Goal: Task Accomplishment & Management: Complete application form

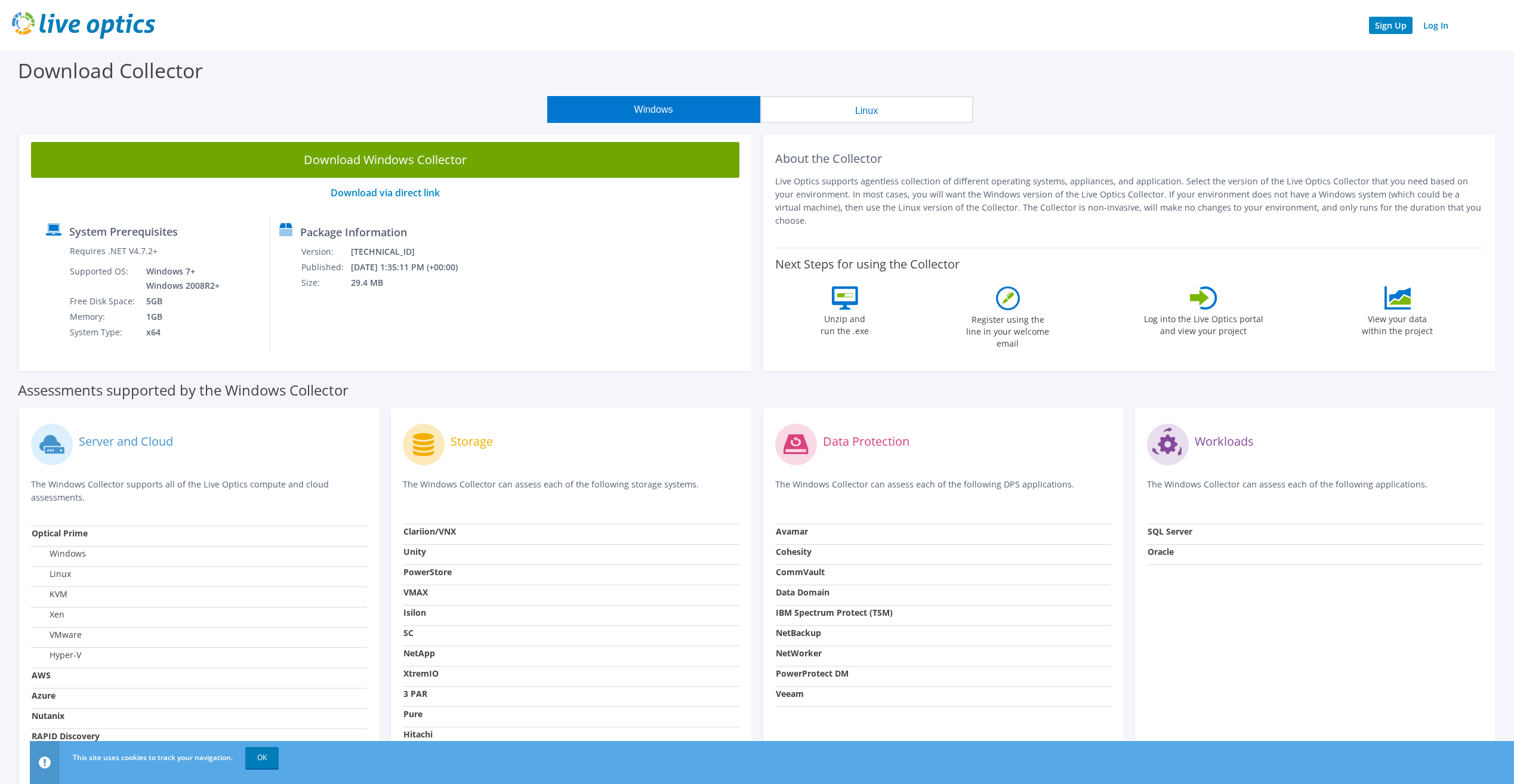
click at [1393, 27] on link "Sign Up" at bounding box center [1390, 25] width 43 height 17
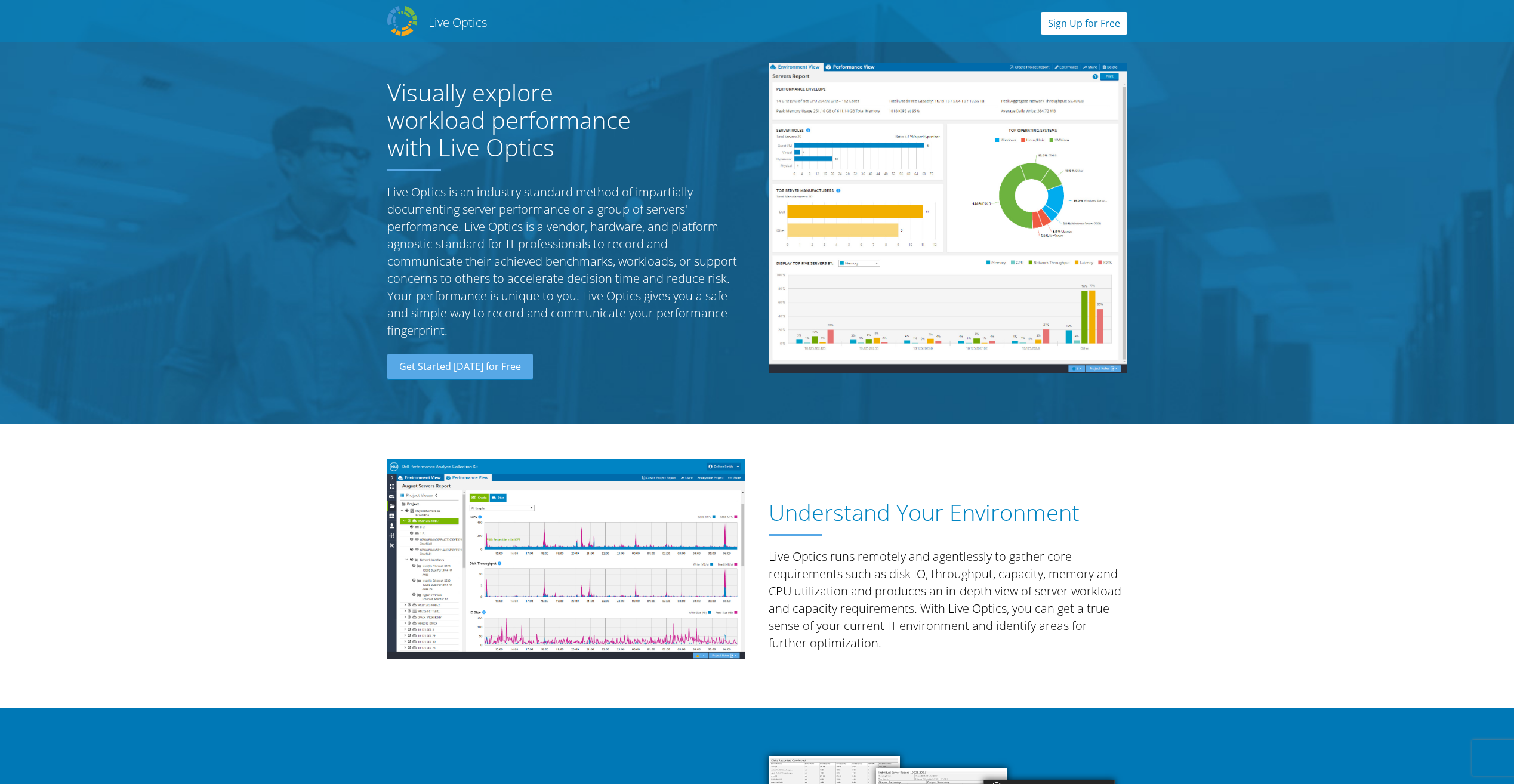
click at [1075, 19] on link "Sign Up for Free" at bounding box center [1084, 23] width 87 height 23
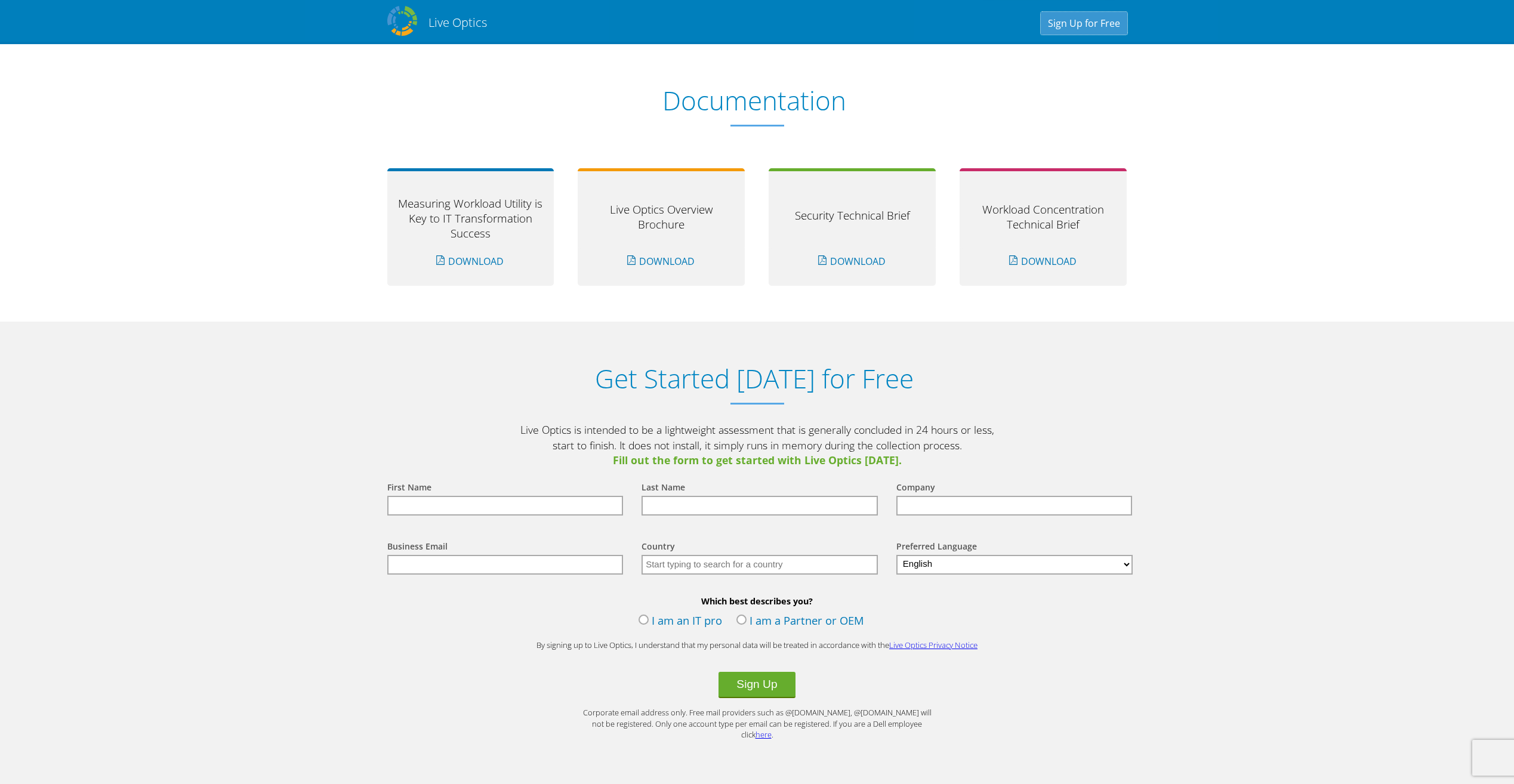
scroll to position [1173, 0]
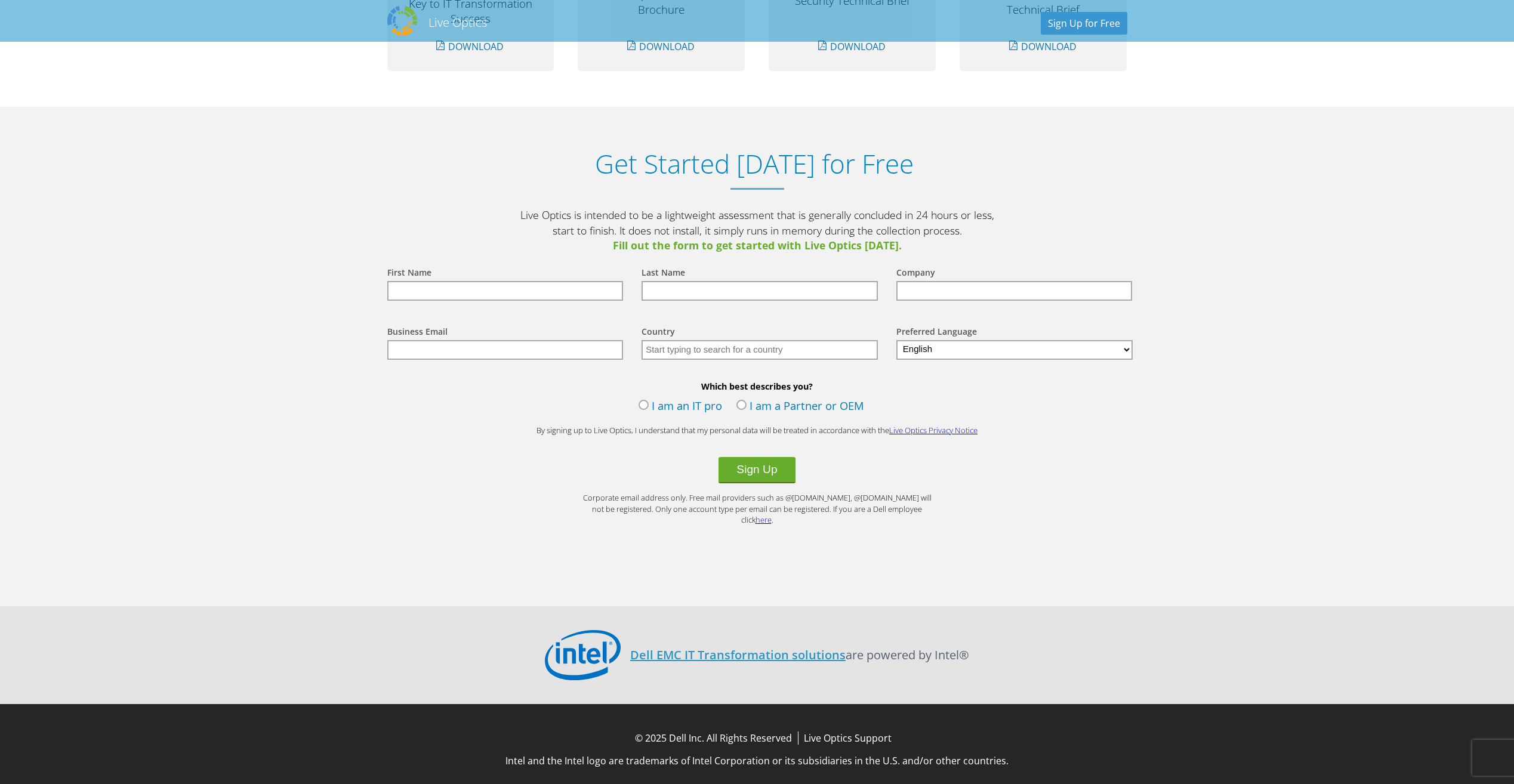
click at [435, 291] on input "text" at bounding box center [505, 291] width 236 height 20
type input "[PERSON_NAME]"
type input "Global [DEMOGRAPHIC_DATA] Inc."
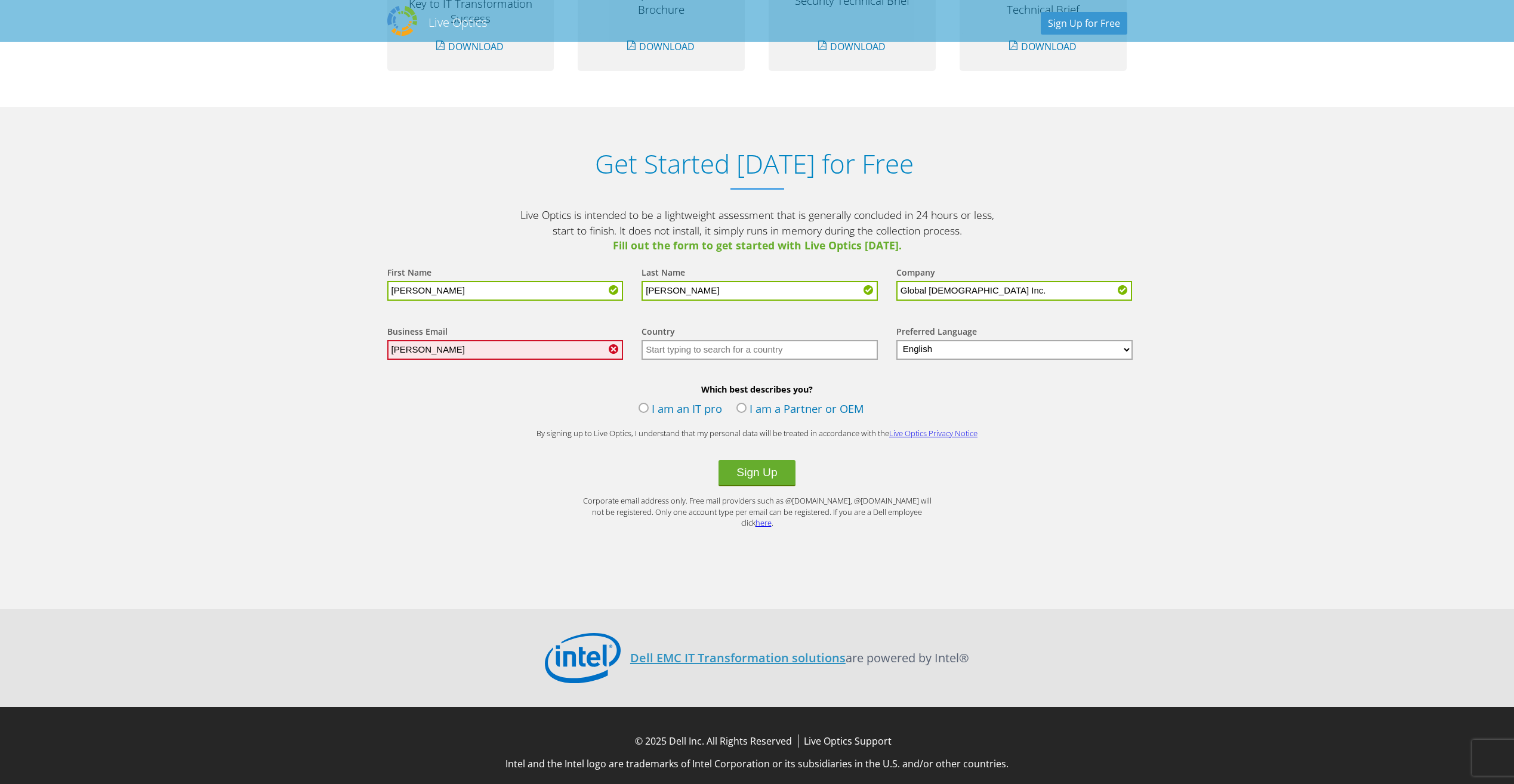
type input "[PERSON_NAME][EMAIL_ADDRESS][PERSON_NAME][DOMAIN_NAME]"
type input "[GEOGRAPHIC_DATA]"
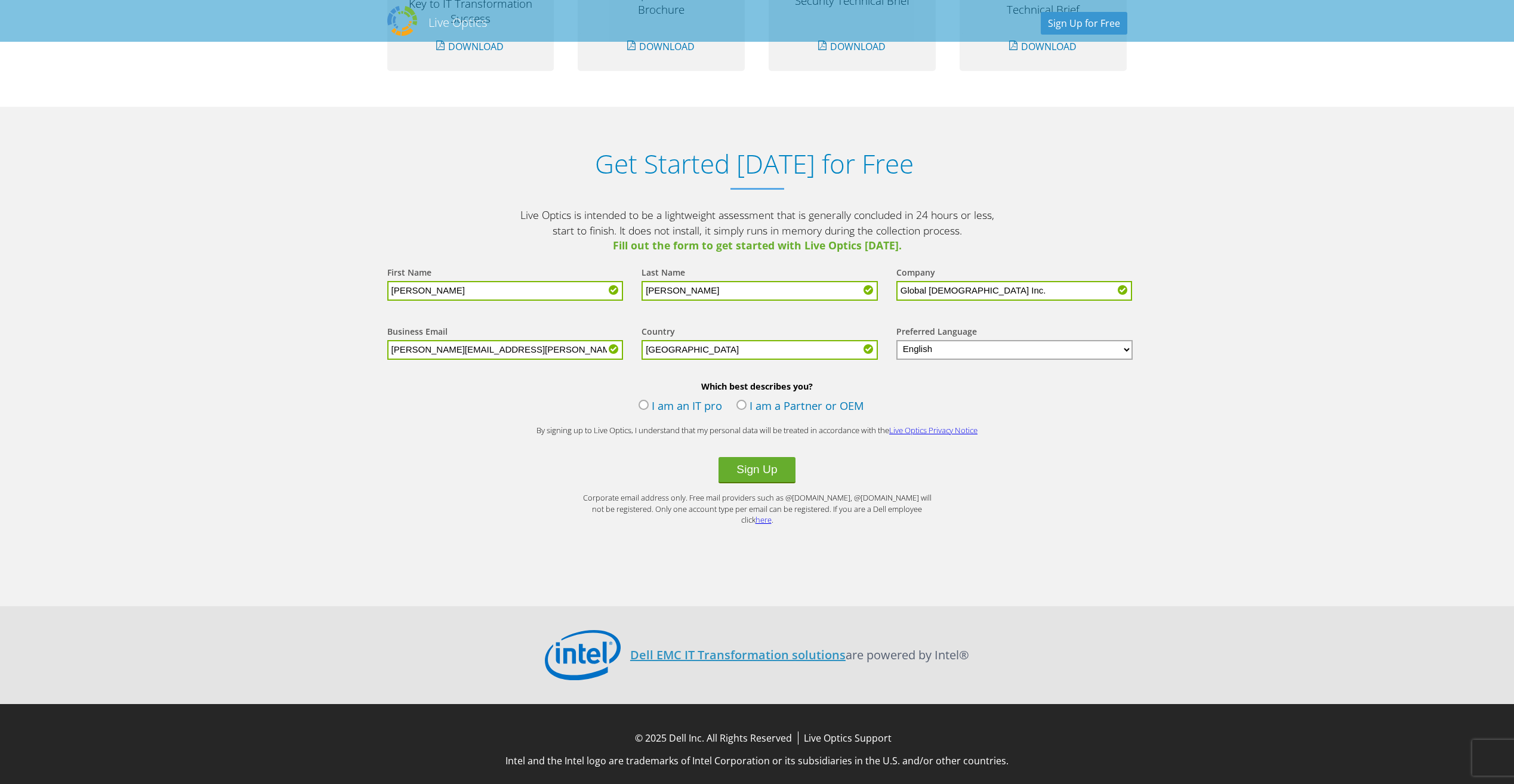
click at [646, 407] on label "I am an IT pro" at bounding box center [680, 407] width 83 height 18
click at [0, 0] on input "I am an IT pro" at bounding box center [0, 0] width 0 height 0
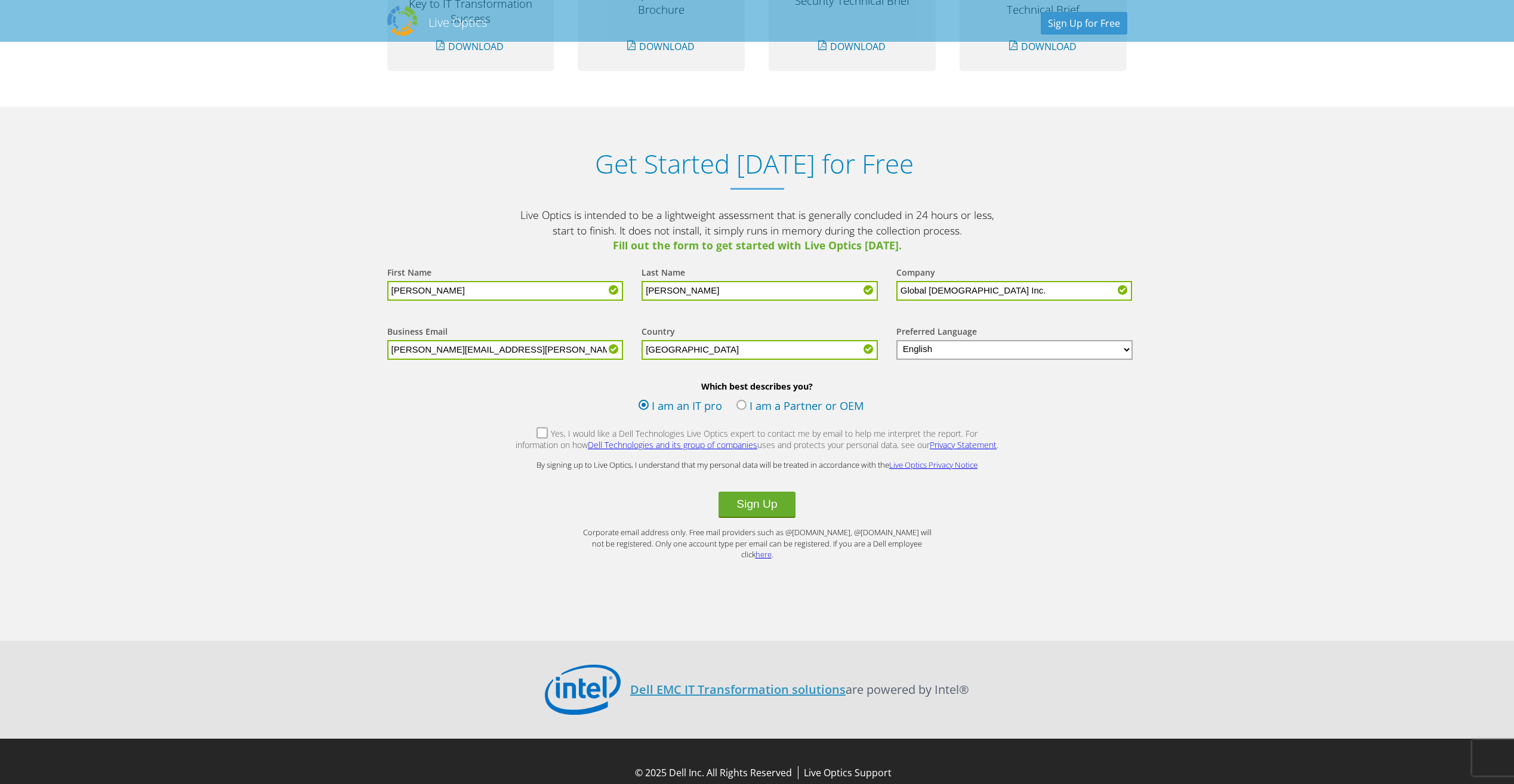
click at [520, 435] on label "Yes, I would like a Dell Technologies Live Optics expert to contact me by email…" at bounding box center [757, 440] width 484 height 25
click at [0, 0] on input "Yes, I would like a Dell Technologies Live Optics expert to contact me by email…" at bounding box center [0, 0] width 0 height 0
click at [518, 435] on label "Yes, I would like a Dell Technologies Live Optics expert to contact me by email…" at bounding box center [757, 440] width 484 height 25
click at [0, 0] on input "Yes, I would like a Dell Technologies Live Optics expert to contact me by email…" at bounding box center [0, 0] width 0 height 0
click at [761, 504] on button "Sign Up" at bounding box center [756, 505] width 76 height 26
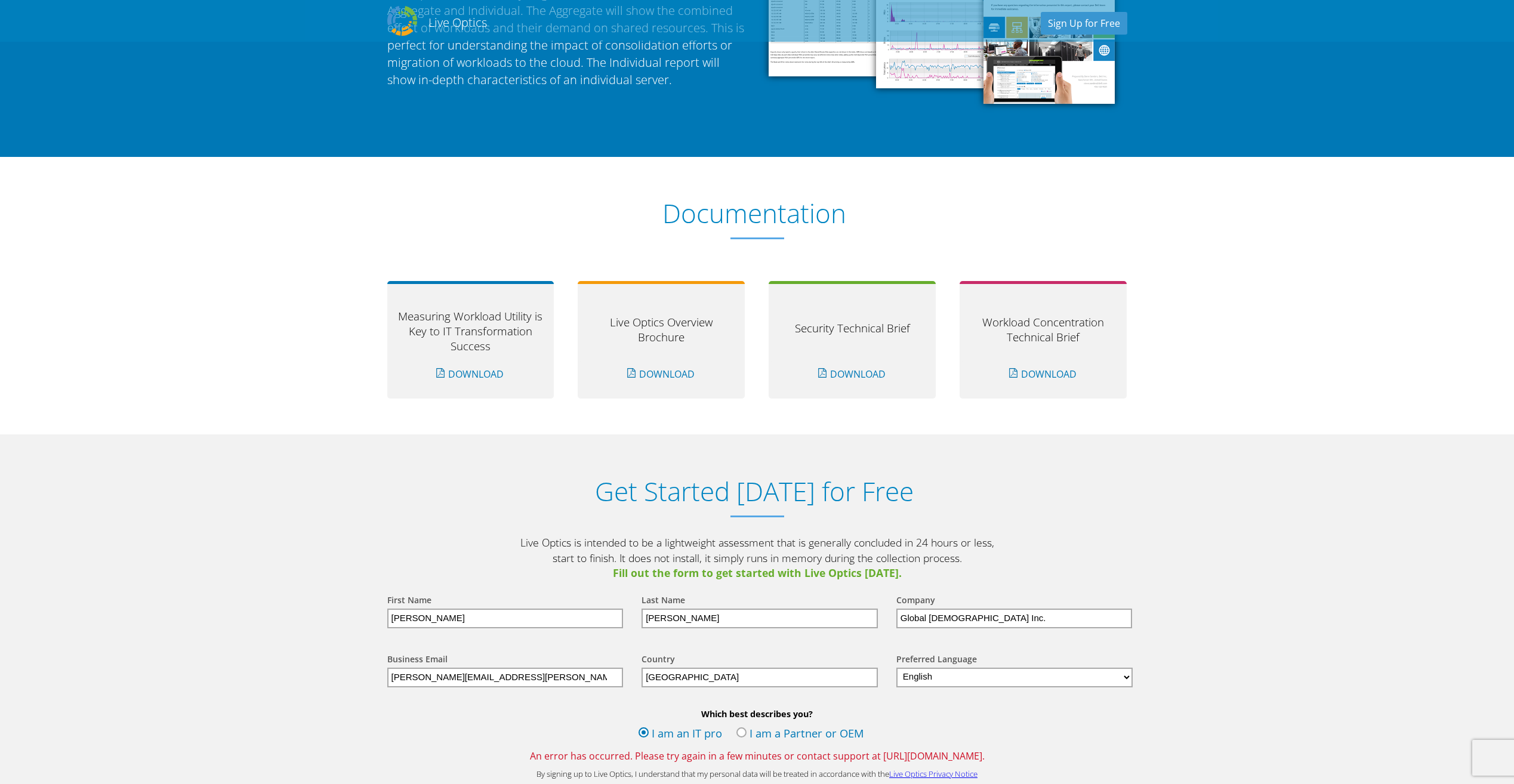
scroll to position [1074, 0]
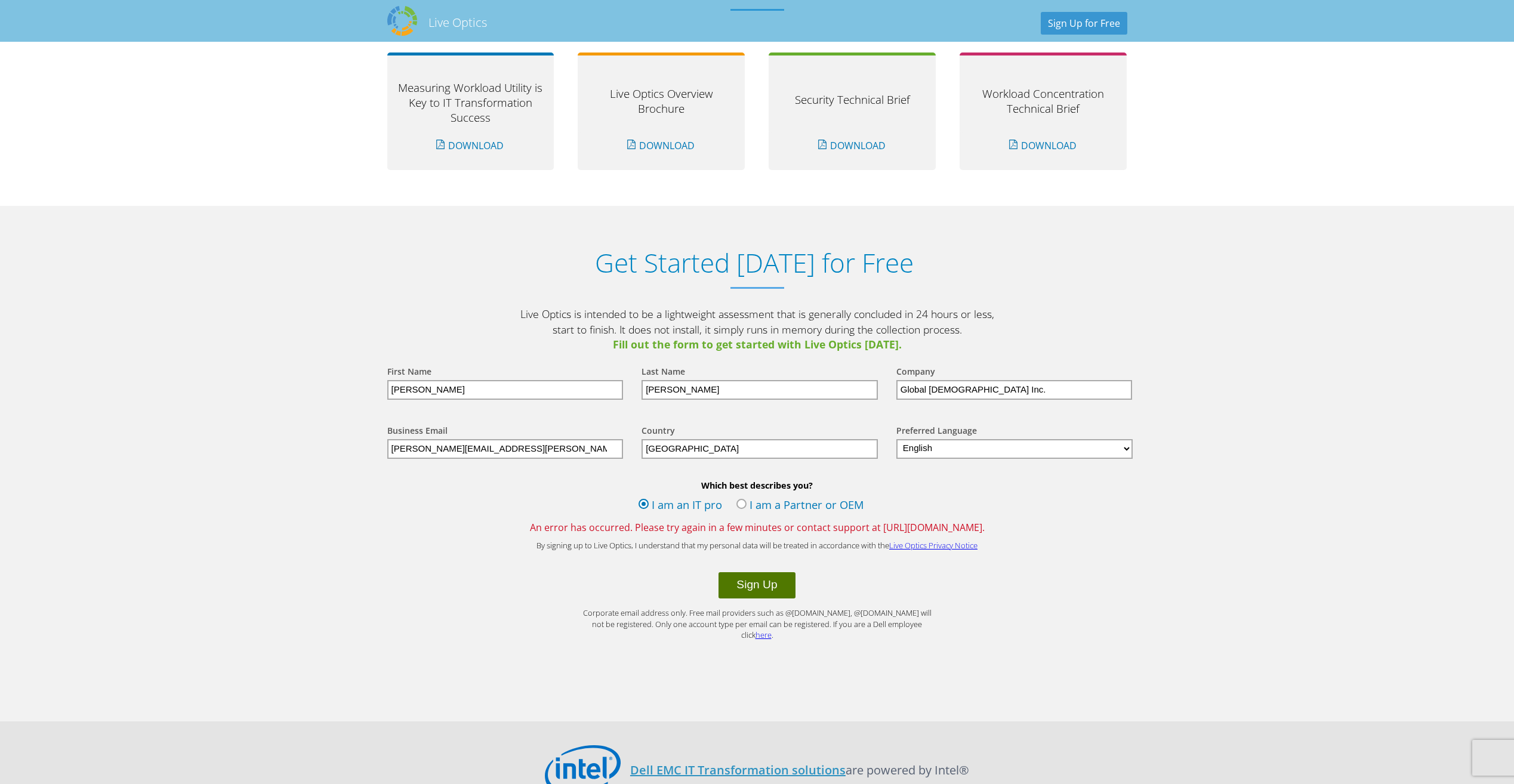
click at [743, 582] on button "Sign Up" at bounding box center [756, 585] width 76 height 26
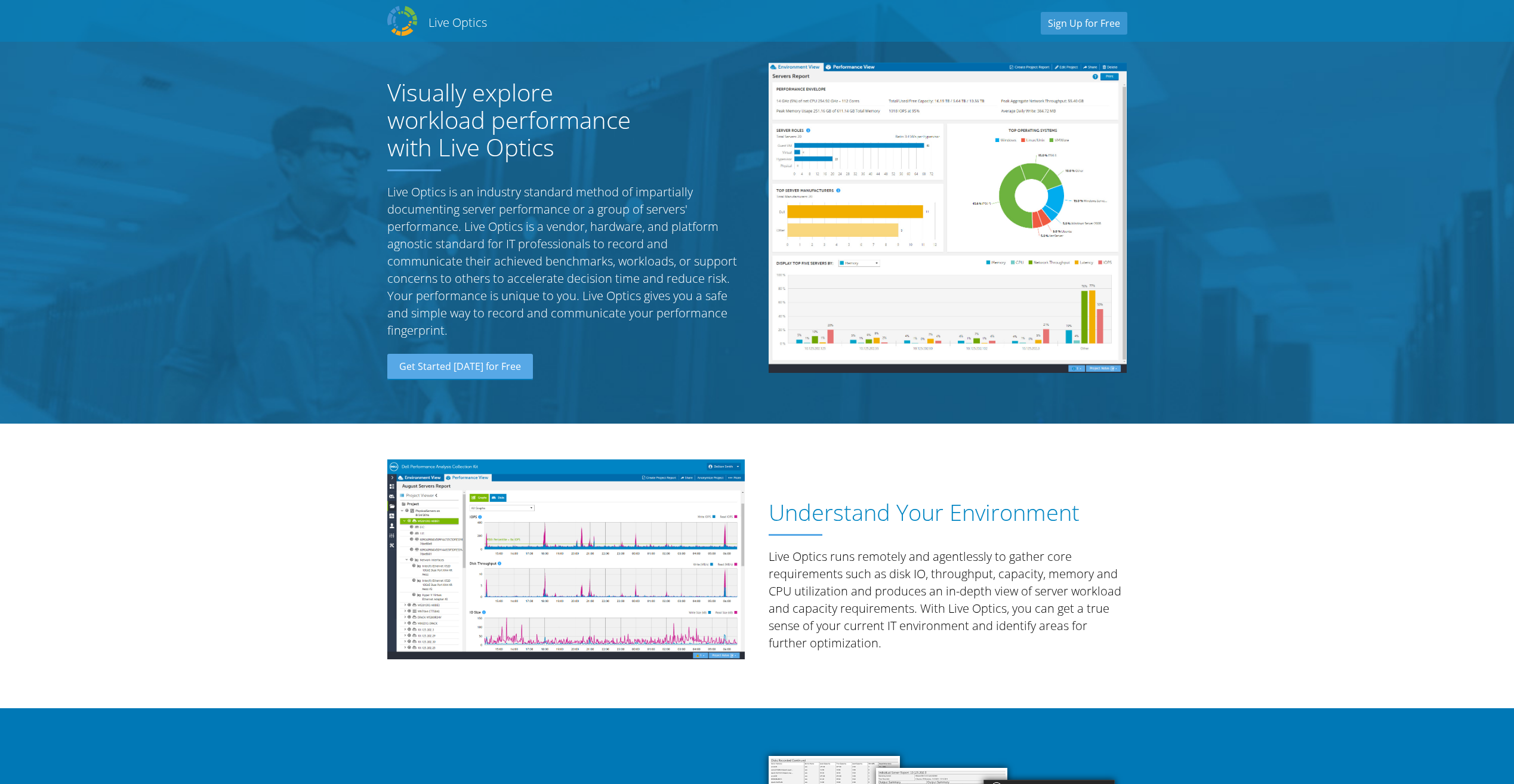
select select "224"
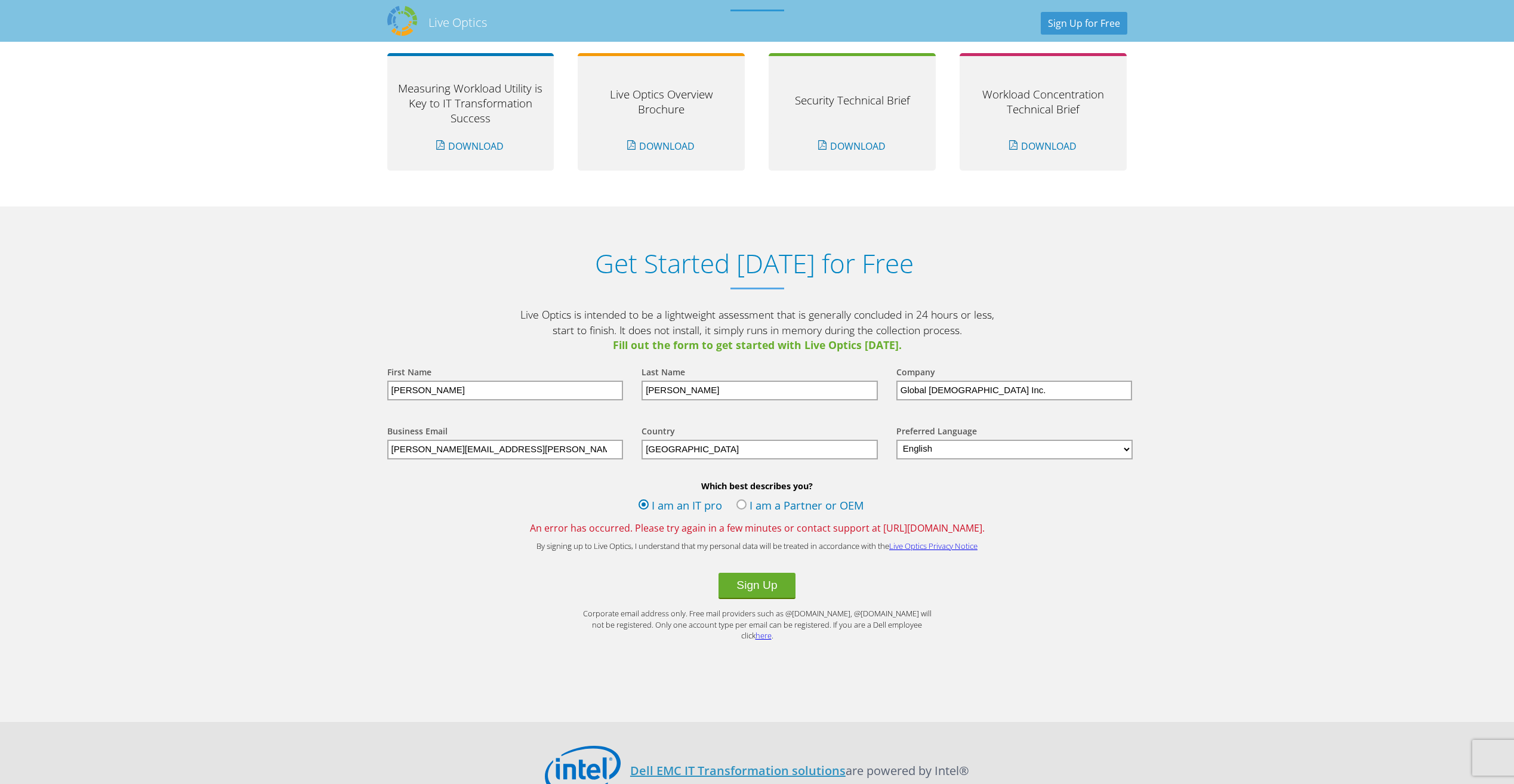
scroll to position [1074, 0]
